Goal: Task Accomplishment & Management: Use online tool/utility

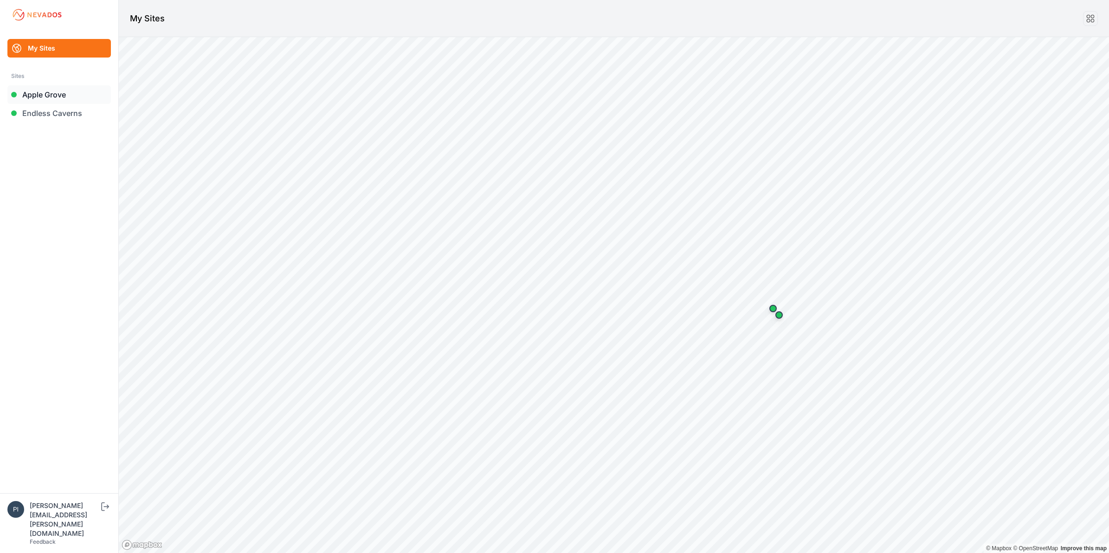
click at [59, 94] on link "Apple Grove" at bounding box center [58, 94] width 103 height 19
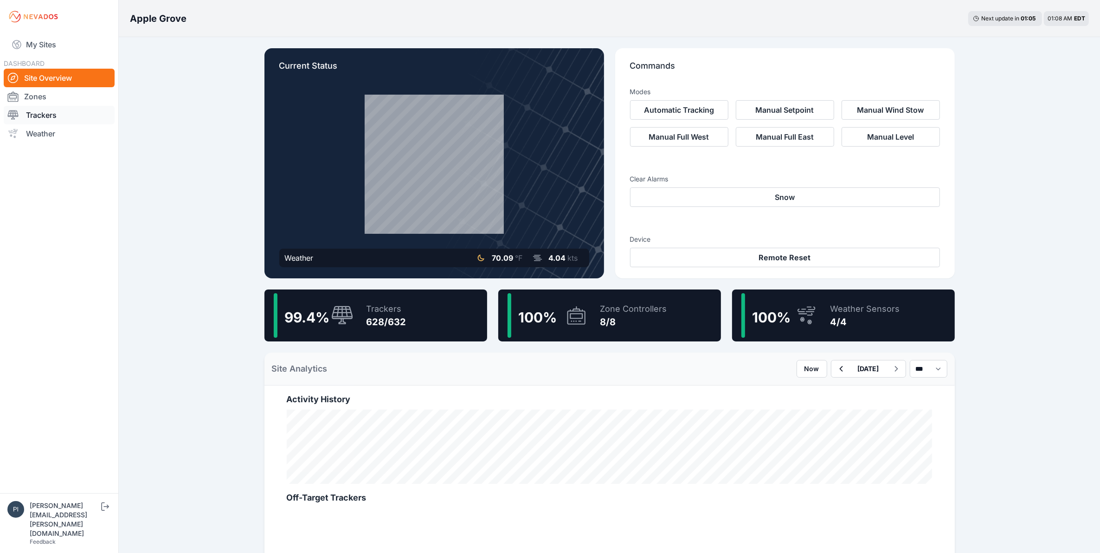
click at [35, 110] on link "Trackers" at bounding box center [59, 115] width 111 height 19
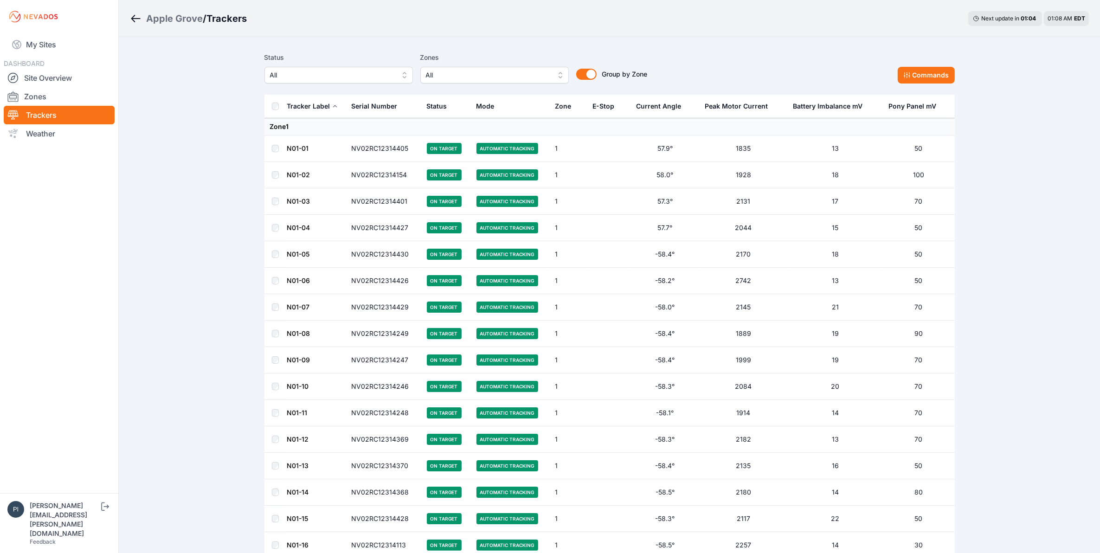
click at [286, 72] on span "All" at bounding box center [332, 75] width 124 height 11
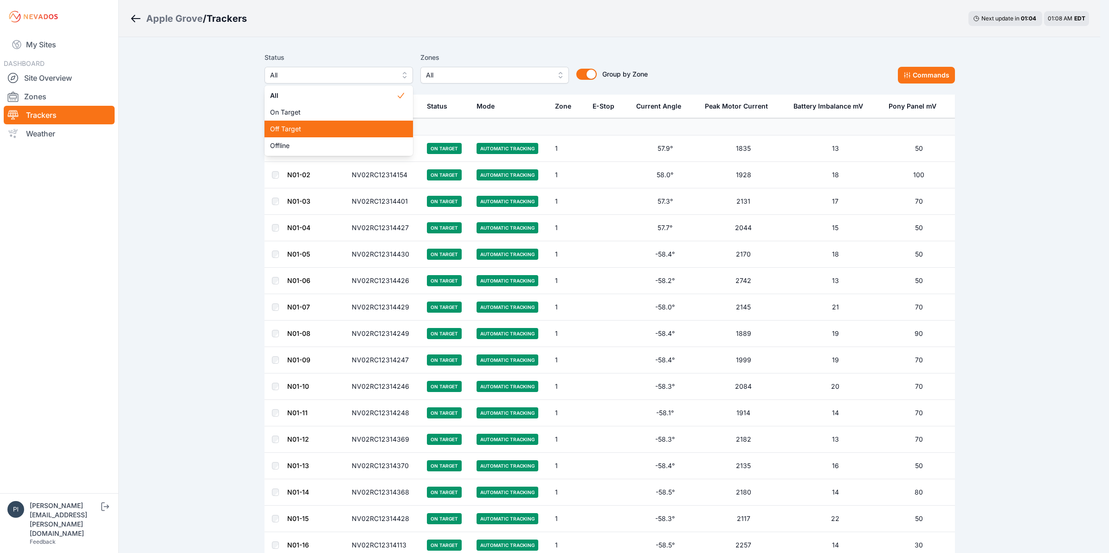
click at [293, 125] on span "Off Target" at bounding box center [333, 128] width 126 height 9
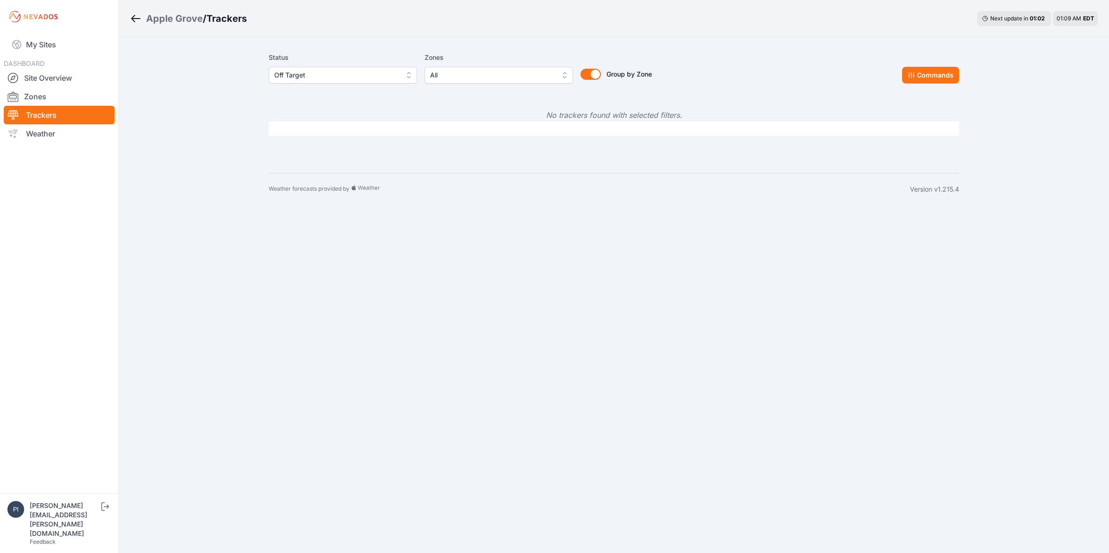
click at [310, 77] on span "Off Target" at bounding box center [336, 75] width 124 height 11
click at [315, 144] on span "Offline" at bounding box center [337, 145] width 126 height 9
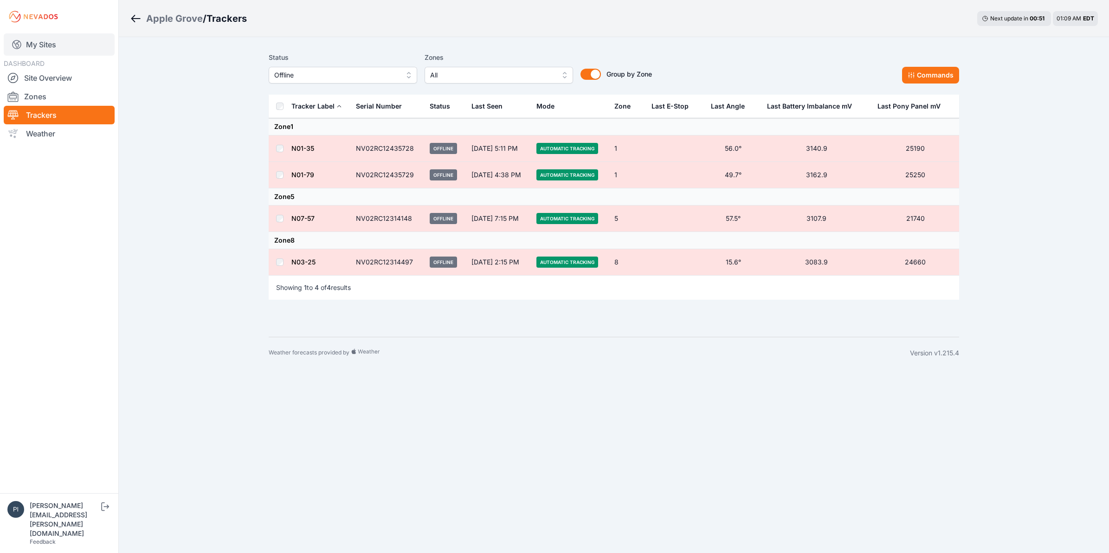
click at [49, 38] on link "My Sites" at bounding box center [59, 44] width 111 height 22
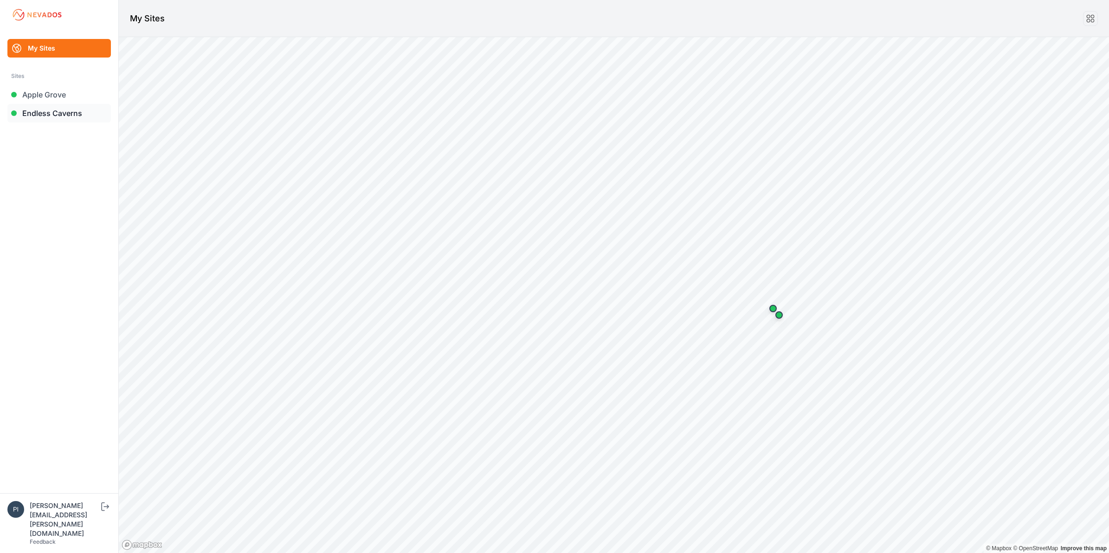
click at [54, 115] on link "Endless Caverns" at bounding box center [58, 113] width 103 height 19
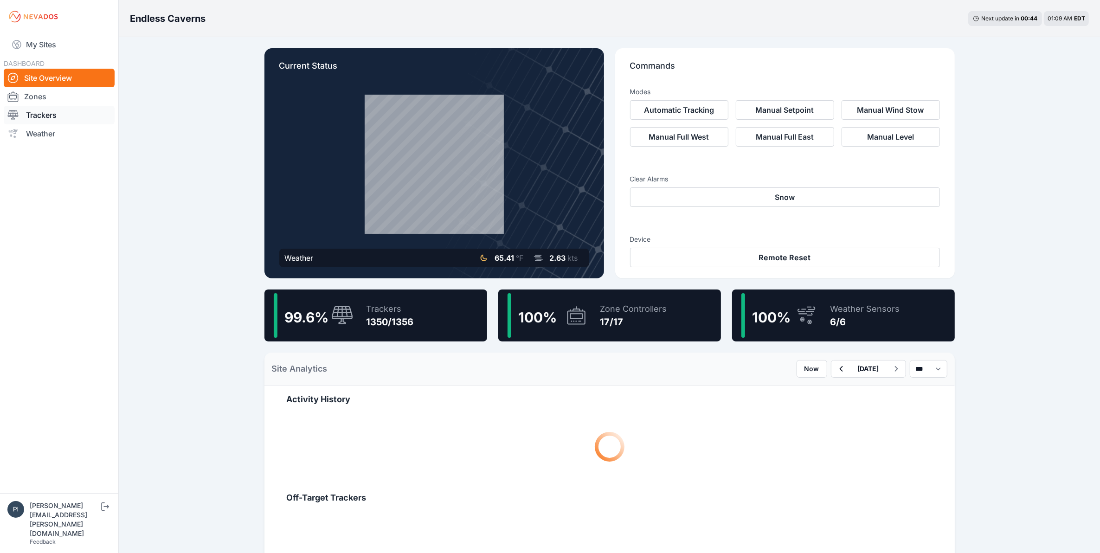
click at [59, 107] on link "Trackers" at bounding box center [59, 115] width 111 height 19
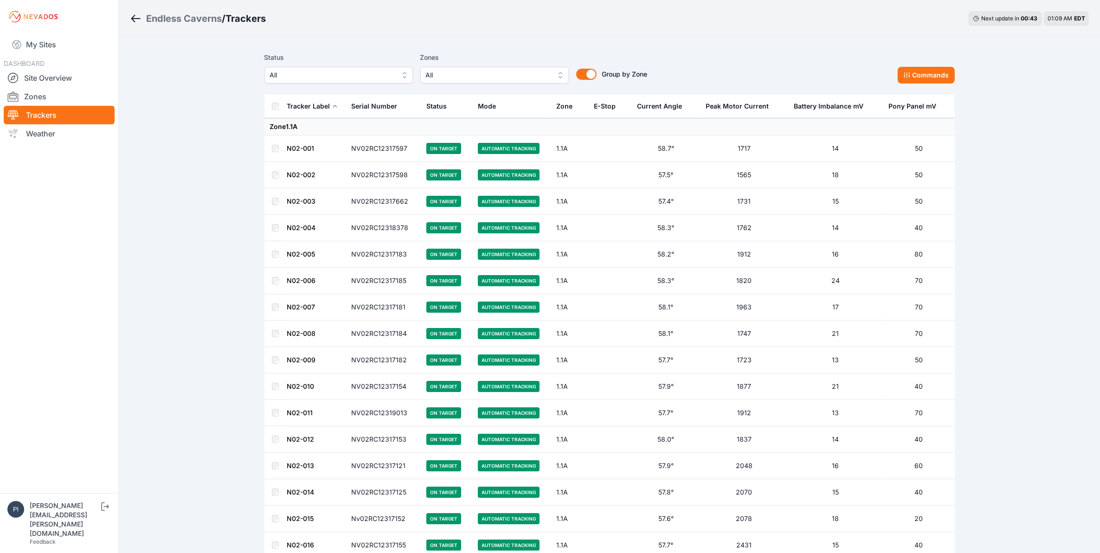
click at [361, 83] on button "All" at bounding box center [339, 75] width 148 height 17
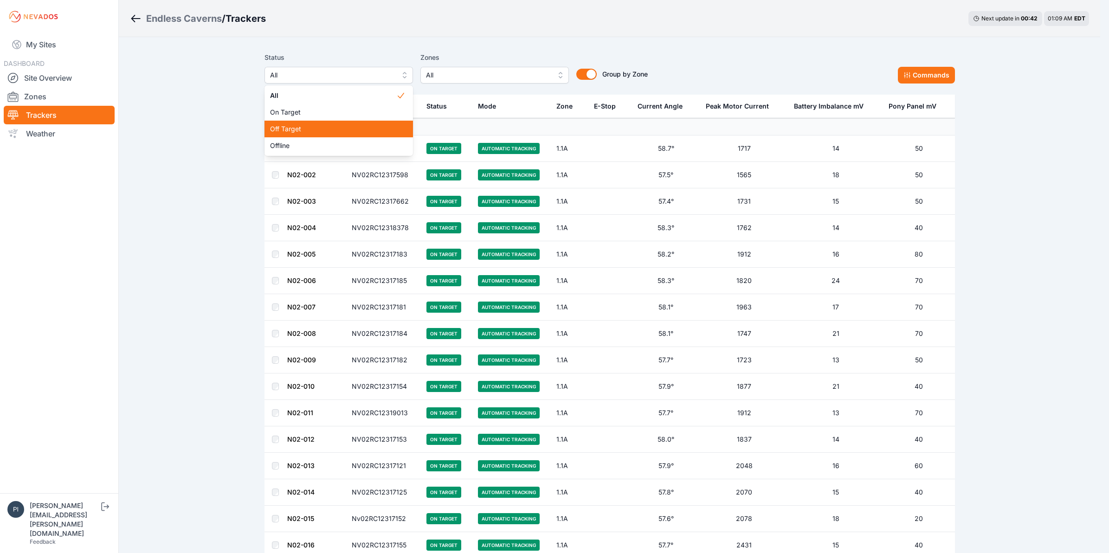
click at [355, 135] on div "Off Target" at bounding box center [339, 129] width 148 height 17
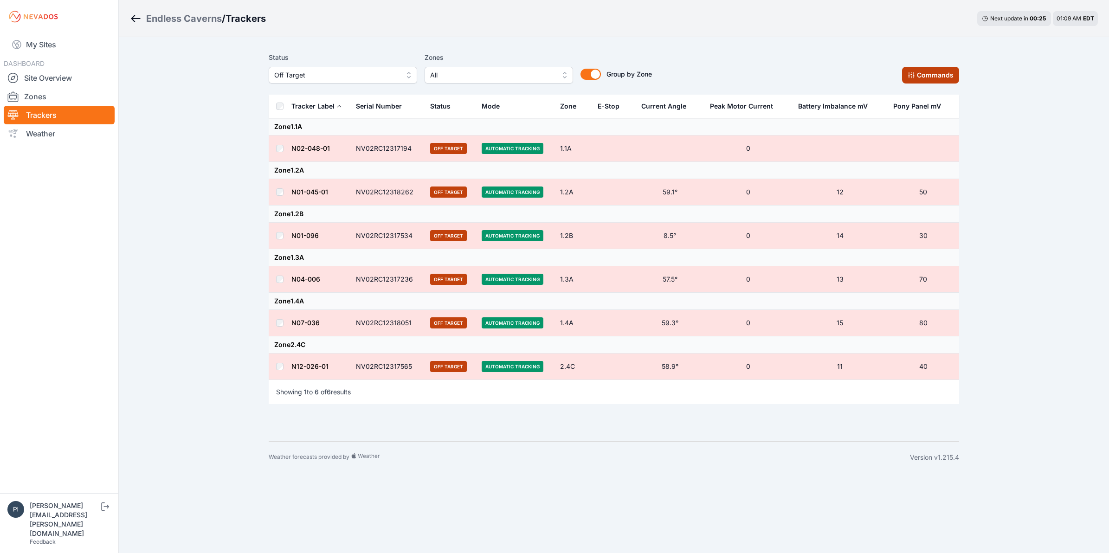
click at [921, 75] on button "Commands" at bounding box center [930, 75] width 57 height 17
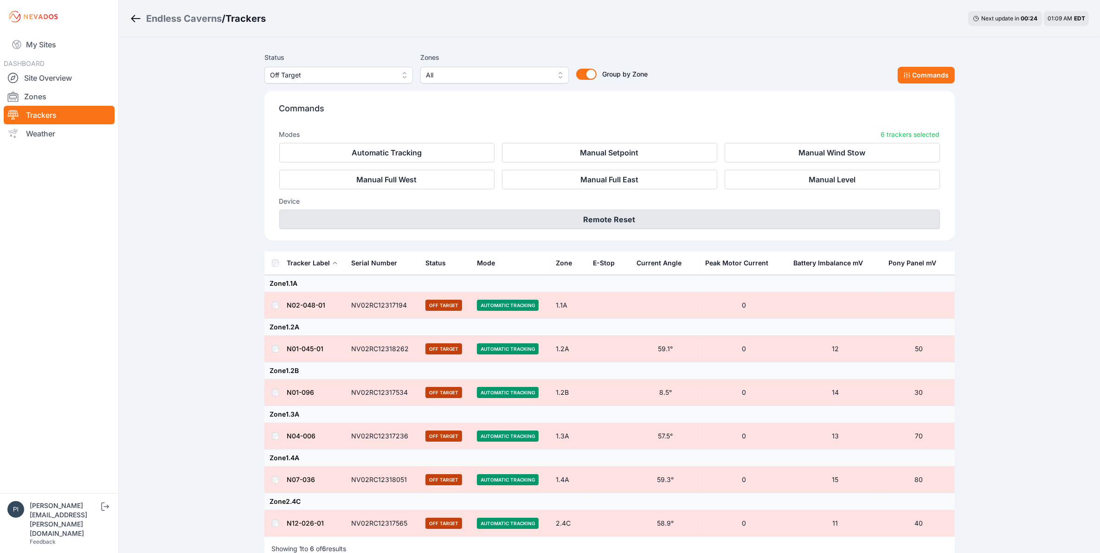
click at [727, 224] on button "Remote Reset" at bounding box center [609, 219] width 661 height 19
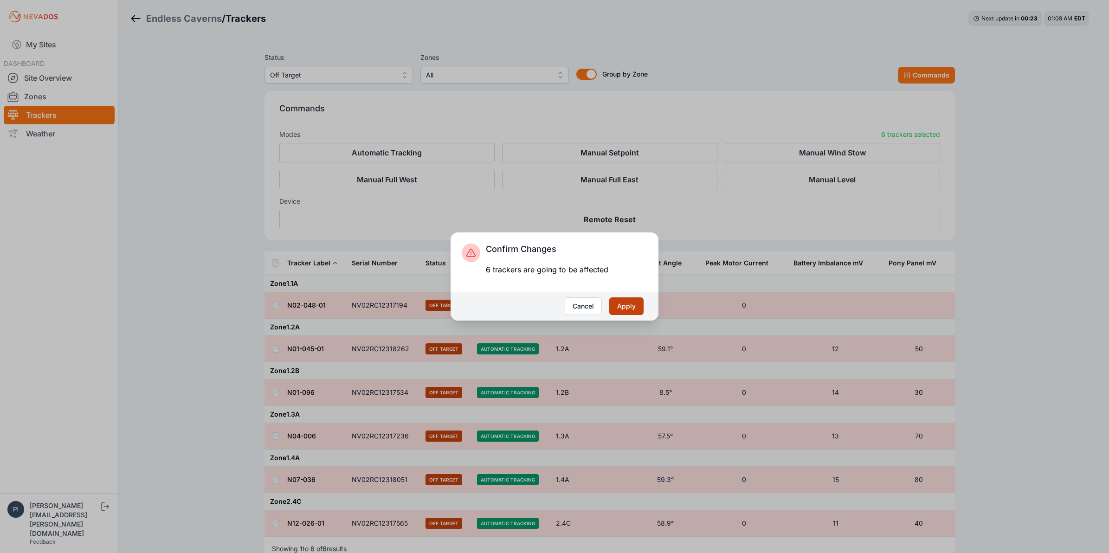
click at [634, 304] on button "Apply" at bounding box center [626, 306] width 34 height 18
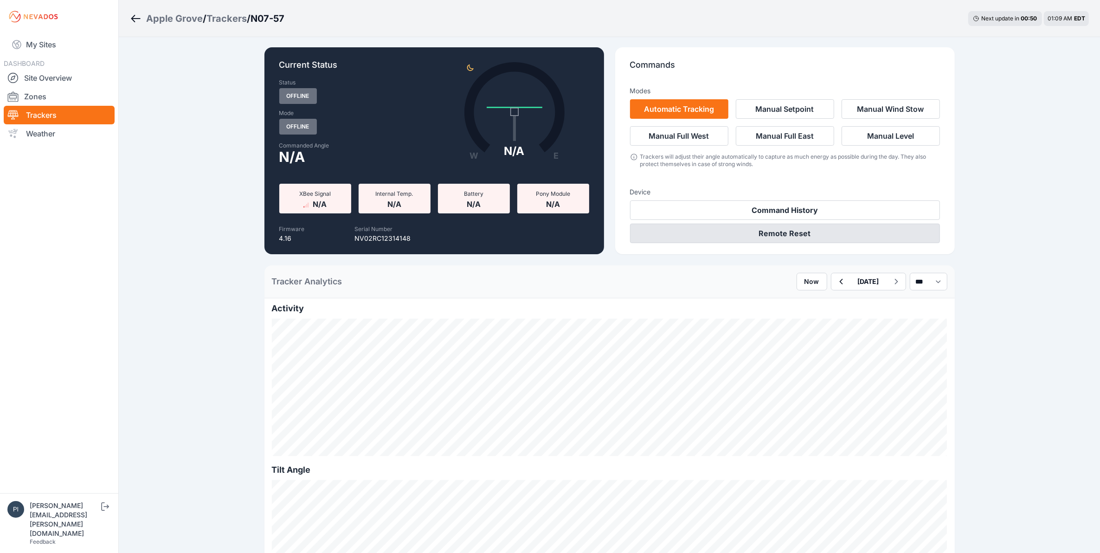
scroll to position [0, 0]
click at [775, 240] on button "Remote Reset" at bounding box center [785, 233] width 310 height 19
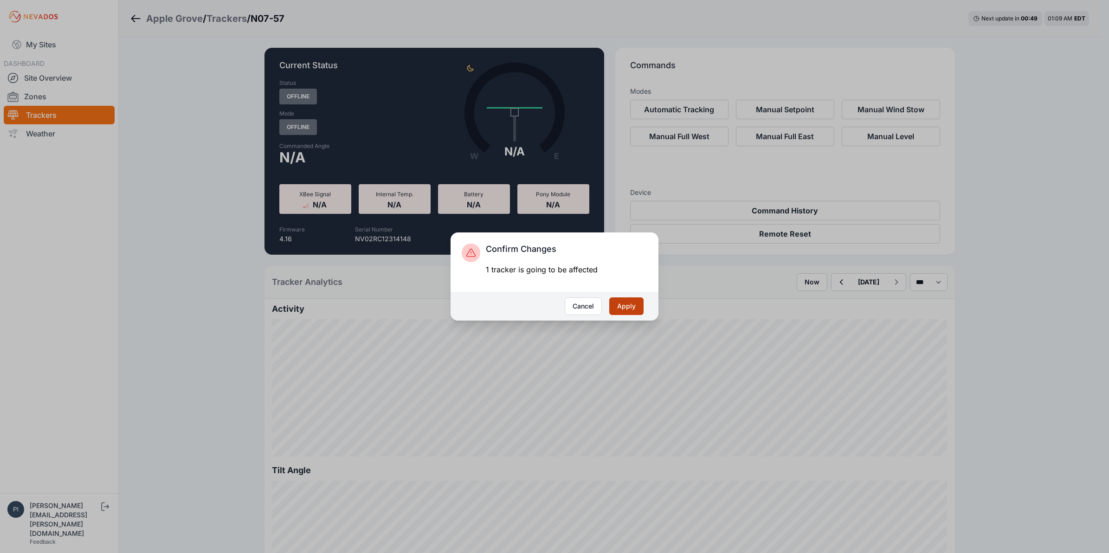
click at [634, 309] on button "Apply" at bounding box center [626, 306] width 34 height 18
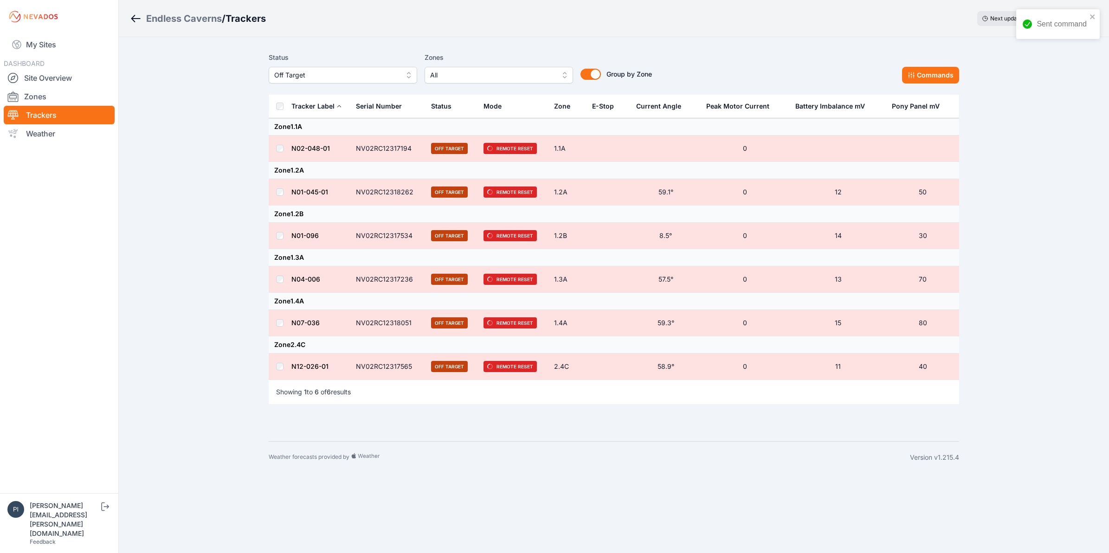
click at [345, 80] on span "Off Target" at bounding box center [336, 75] width 124 height 11
click at [339, 144] on span "Offline" at bounding box center [337, 145] width 126 height 9
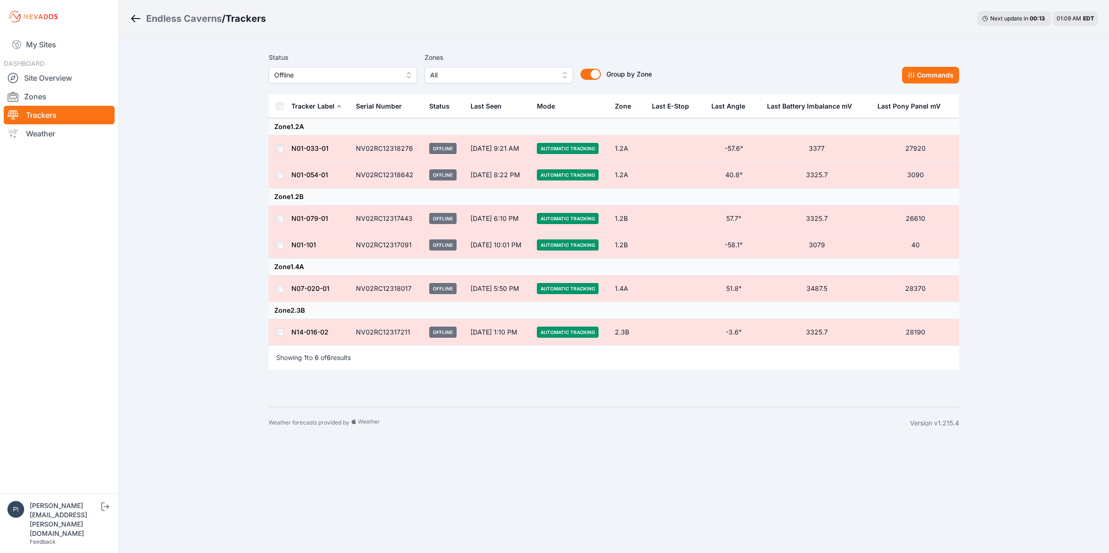
click at [277, 292] on td at bounding box center [280, 289] width 22 height 26
click at [925, 81] on button "Commands" at bounding box center [930, 75] width 57 height 17
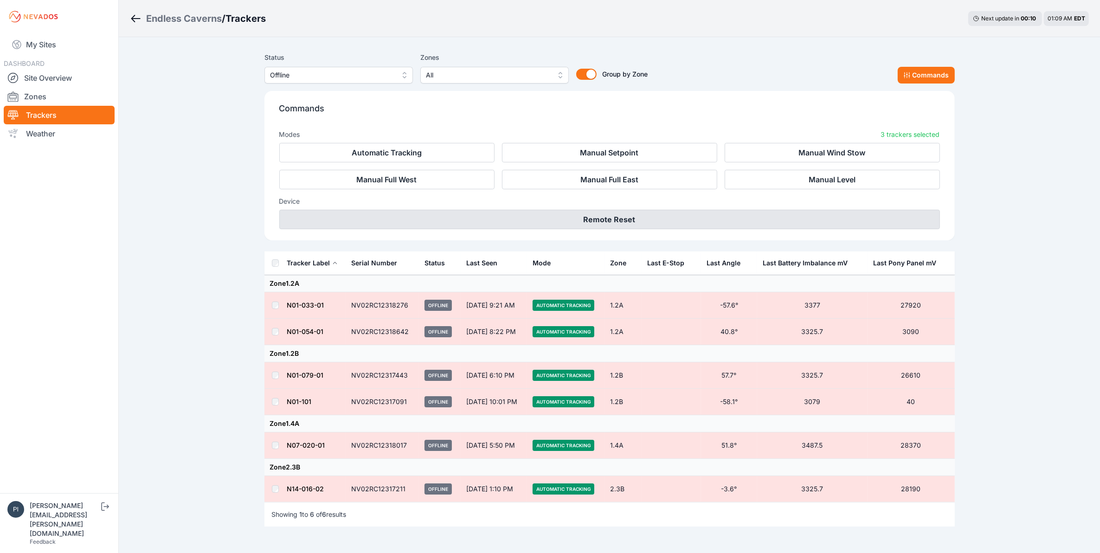
click at [544, 214] on button "Remote Reset" at bounding box center [609, 219] width 661 height 19
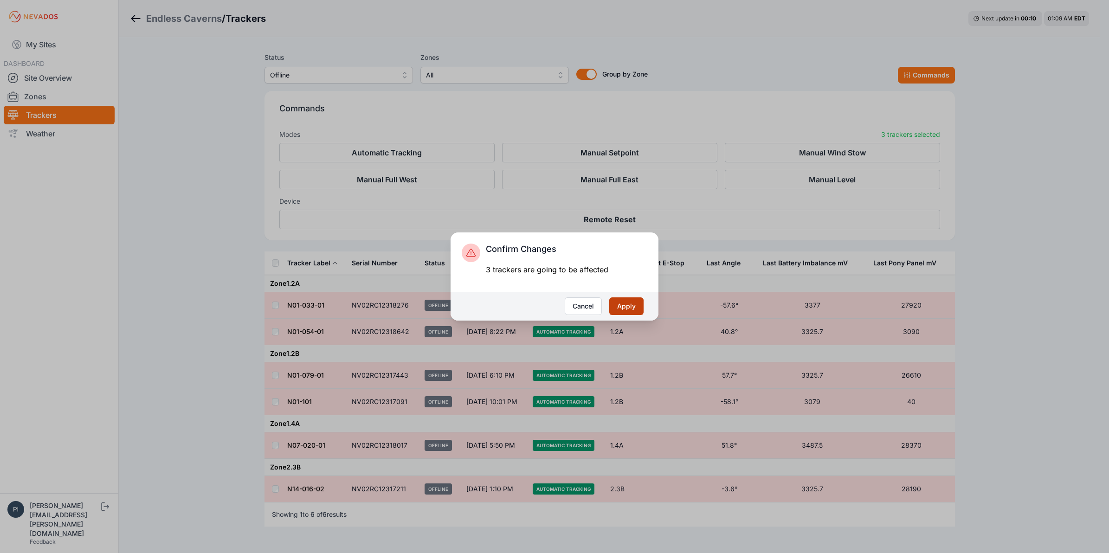
click at [619, 304] on button "Apply" at bounding box center [626, 306] width 34 height 18
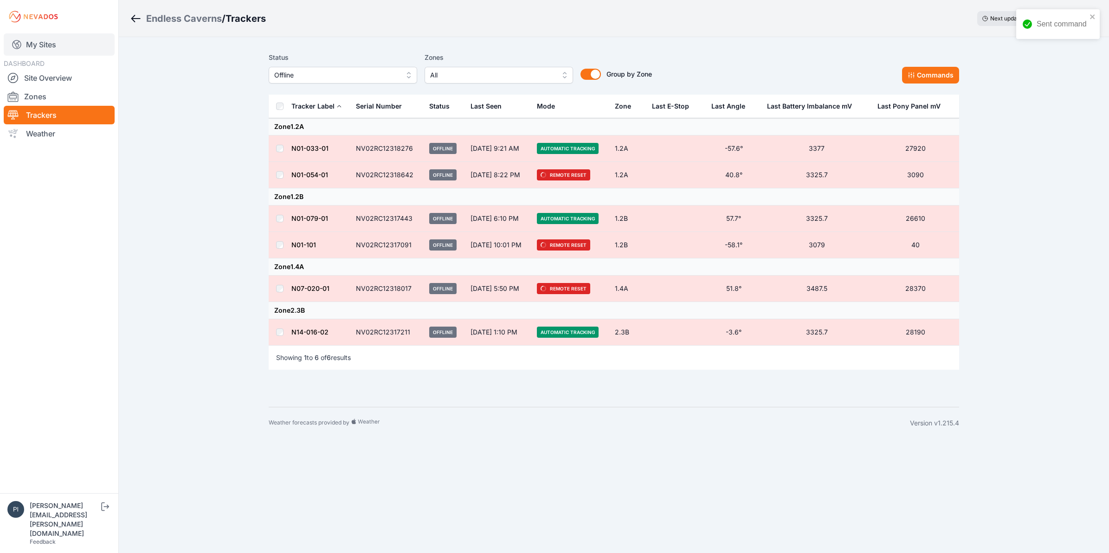
click at [39, 51] on link "My Sites" at bounding box center [59, 44] width 111 height 22
